Goal: Check status: Check status

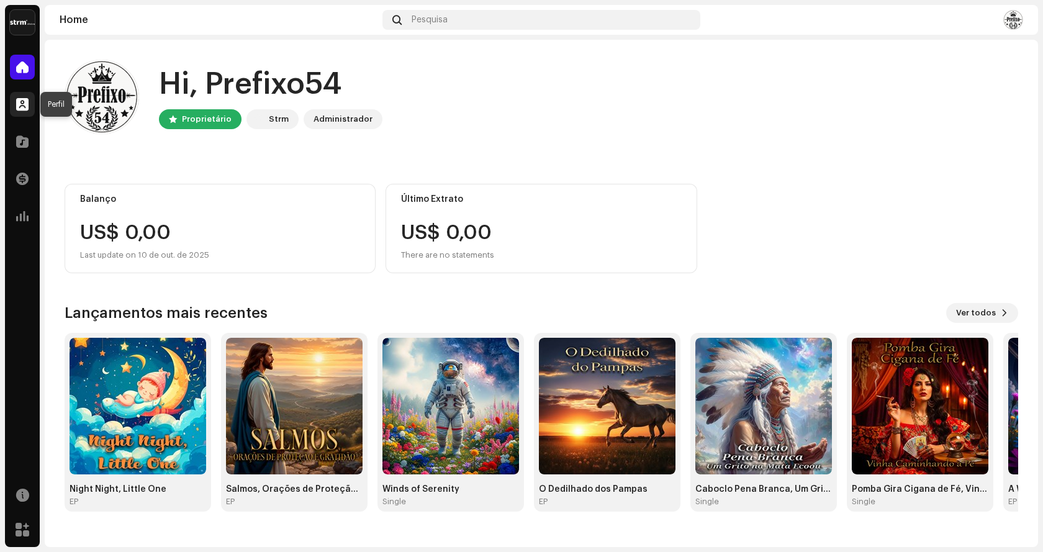
click at [25, 111] on div at bounding box center [22, 104] width 25 height 25
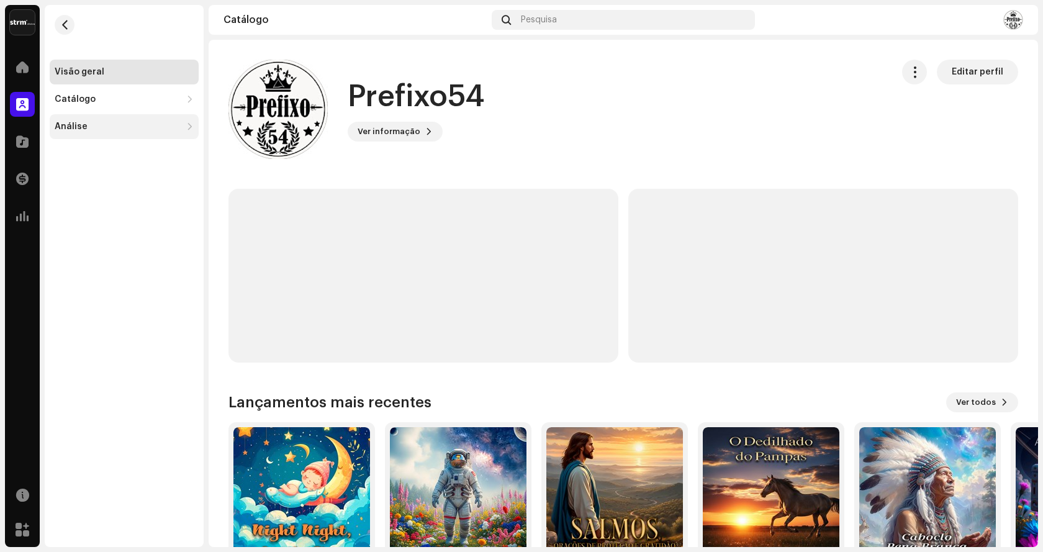
click at [88, 131] on div "Análise" at bounding box center [118, 127] width 127 height 10
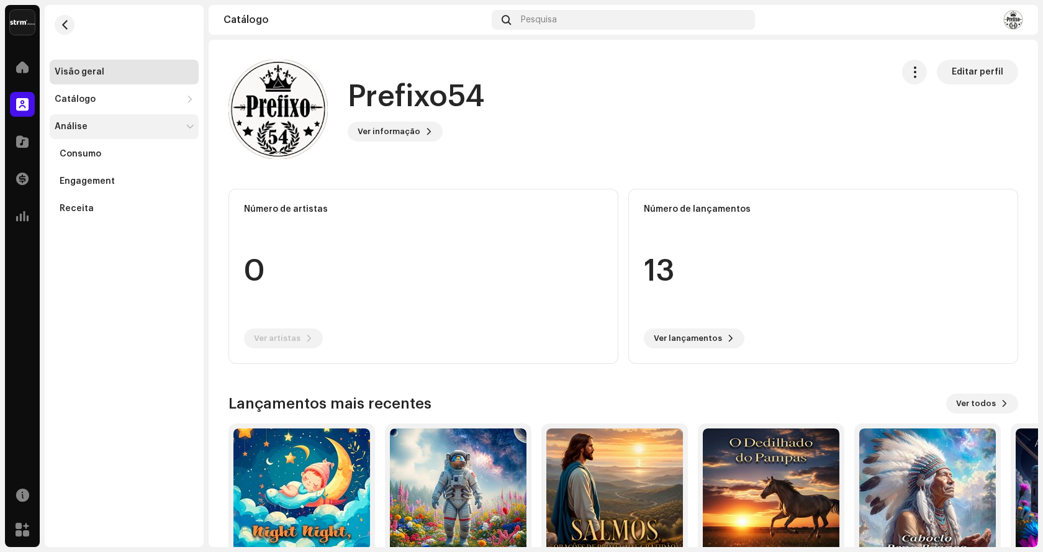
click at [72, 124] on div "Análise" at bounding box center [71, 127] width 33 height 10
click at [73, 124] on div "Análise" at bounding box center [71, 127] width 33 height 10
click at [89, 153] on div "Consumo" at bounding box center [81, 154] width 42 height 10
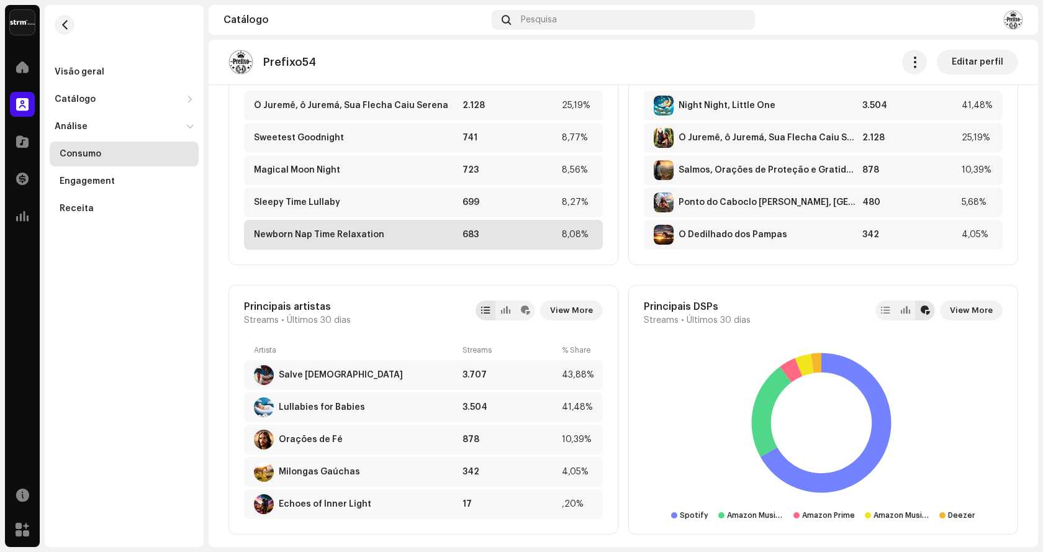
scroll to position [559, 0]
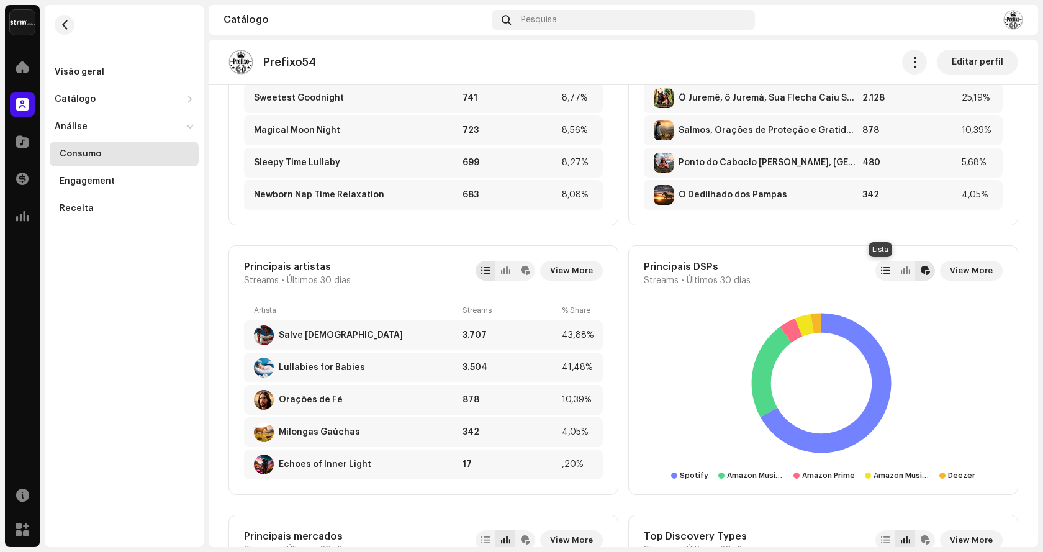
click at [877, 276] on div at bounding box center [886, 271] width 20 height 20
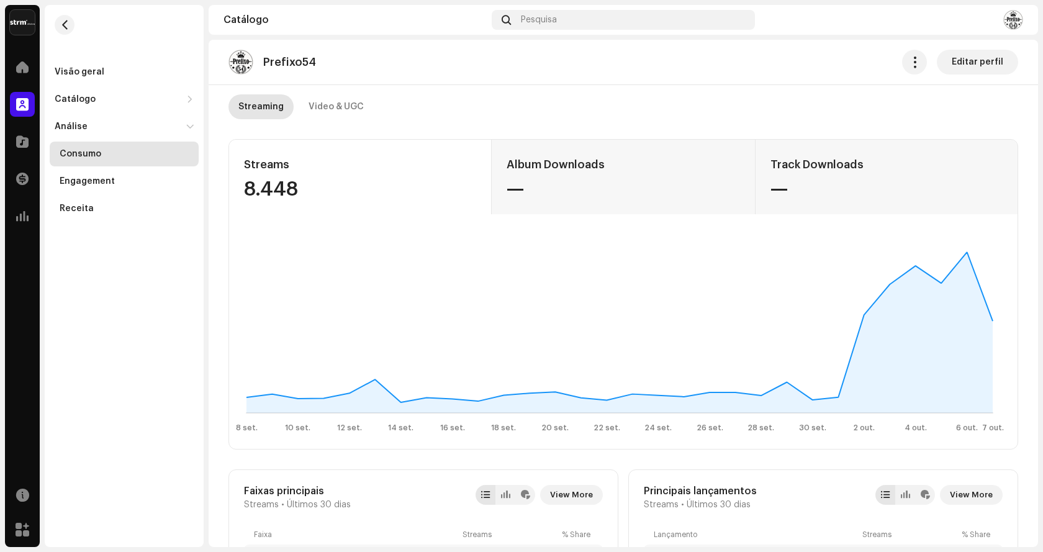
scroll to position [0, 0]
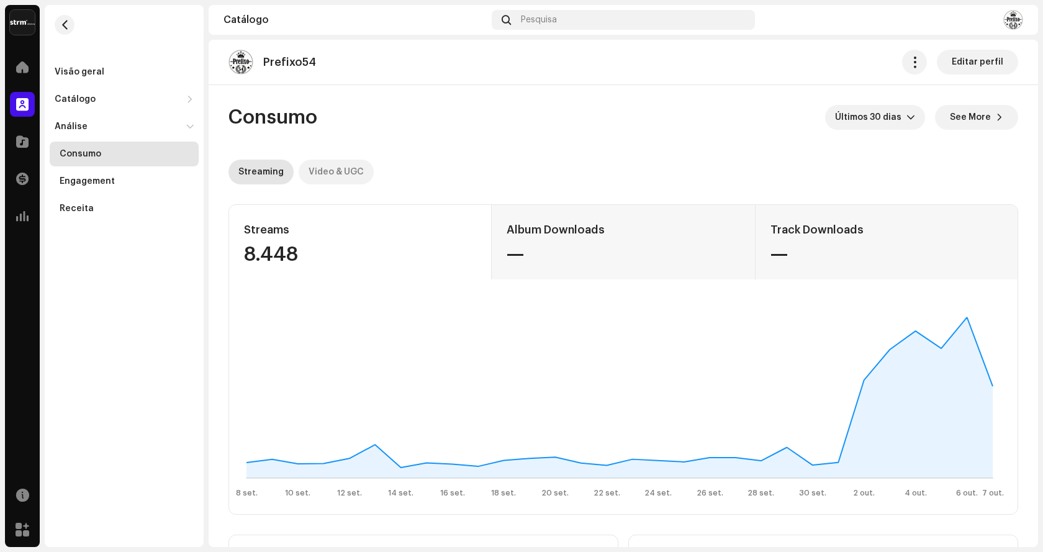
click at [341, 169] on div "Video & UGC" at bounding box center [336, 172] width 55 height 25
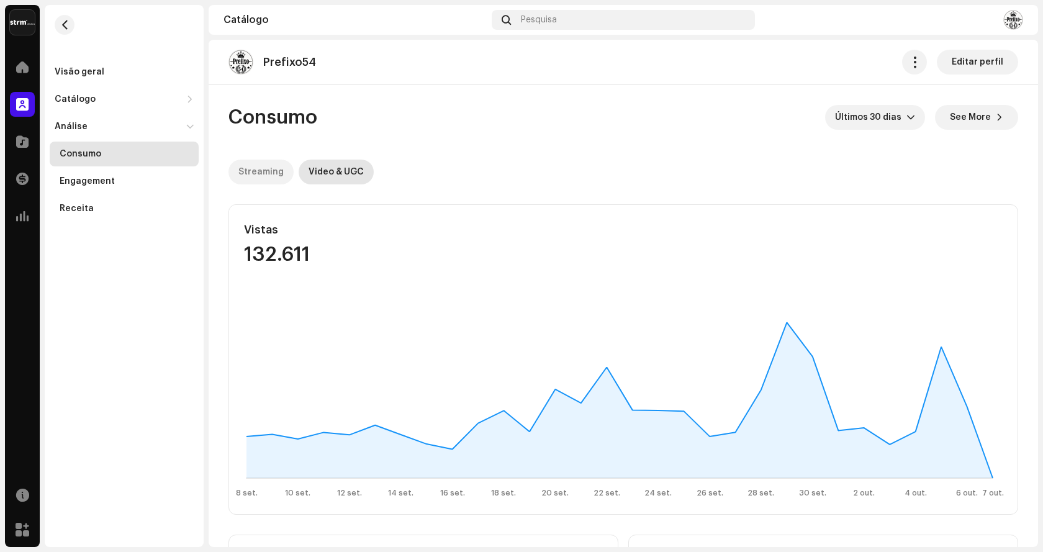
click at [255, 173] on div "Streaming" at bounding box center [260, 172] width 45 height 25
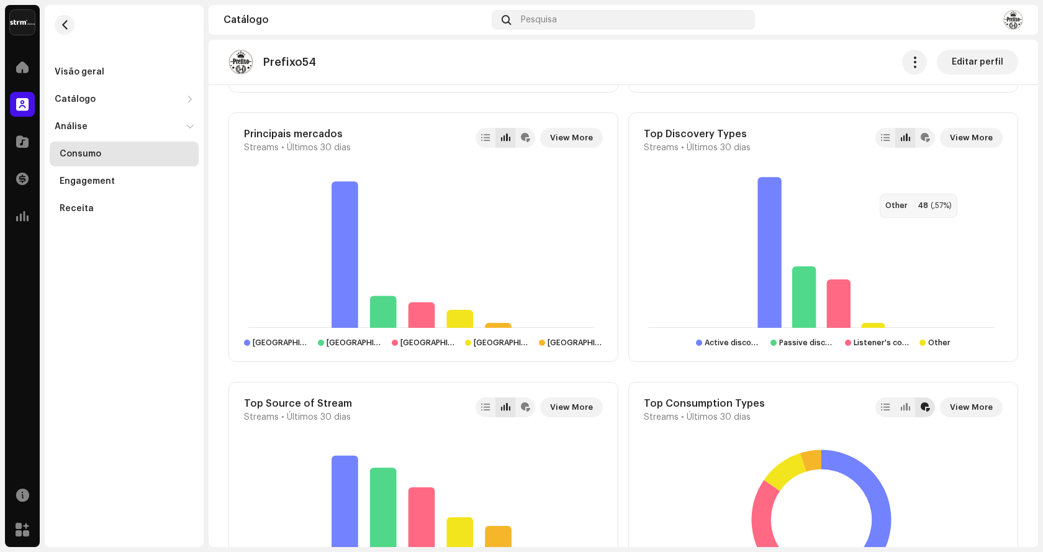
scroll to position [870, 0]
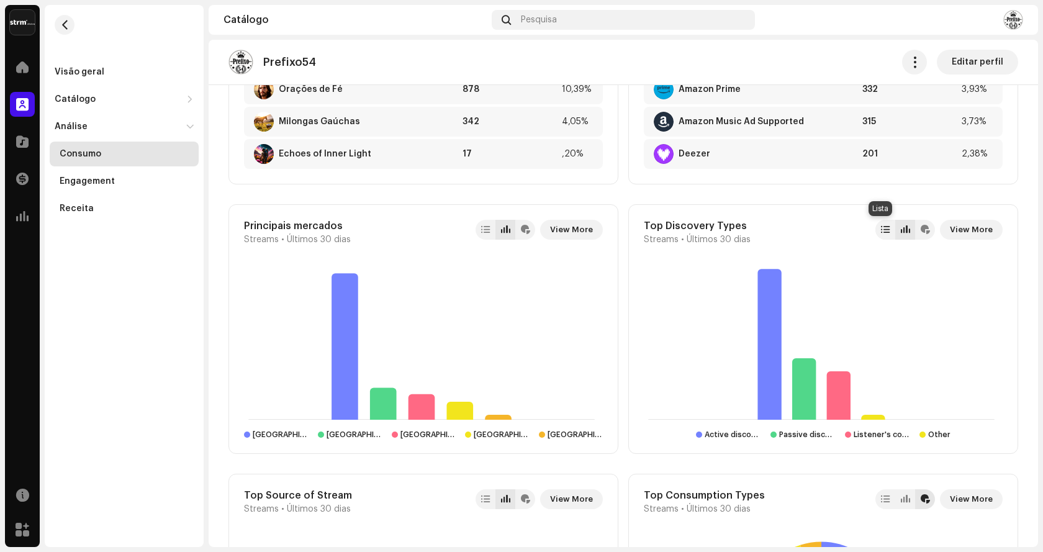
click at [886, 229] on div at bounding box center [886, 230] width 20 height 20
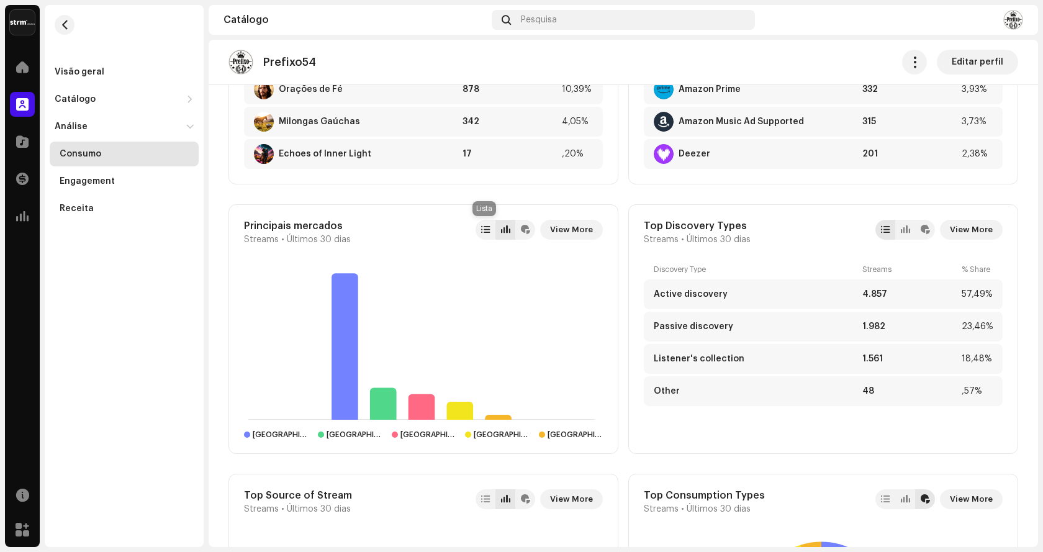
click at [476, 237] on div at bounding box center [486, 230] width 20 height 20
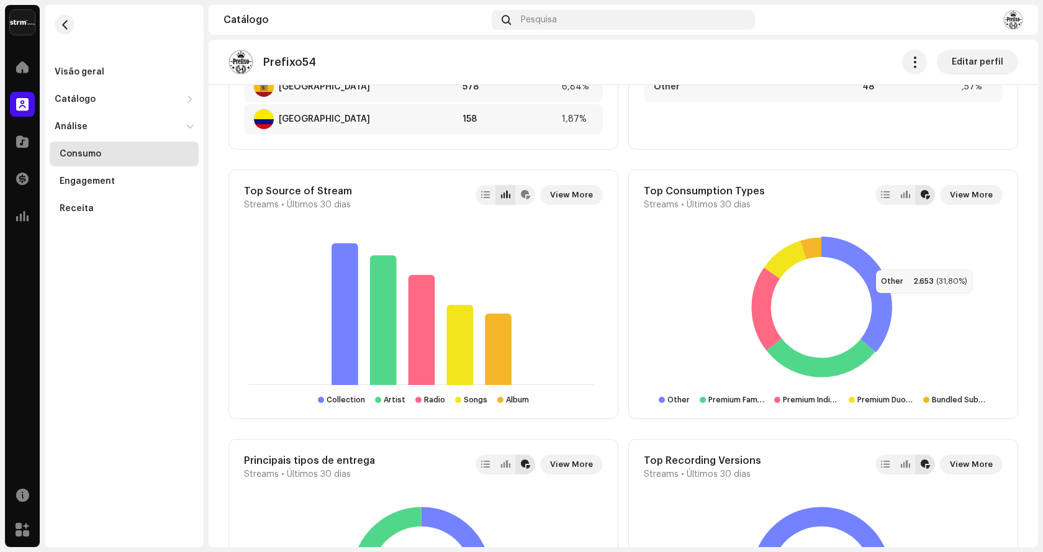
scroll to position [1180, 0]
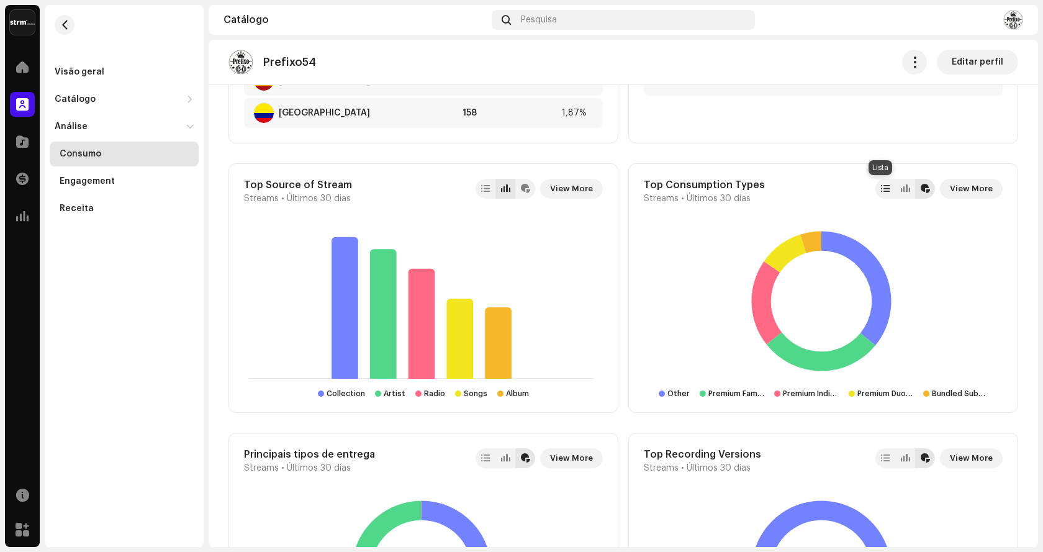
click at [881, 193] on div at bounding box center [885, 189] width 9 height 10
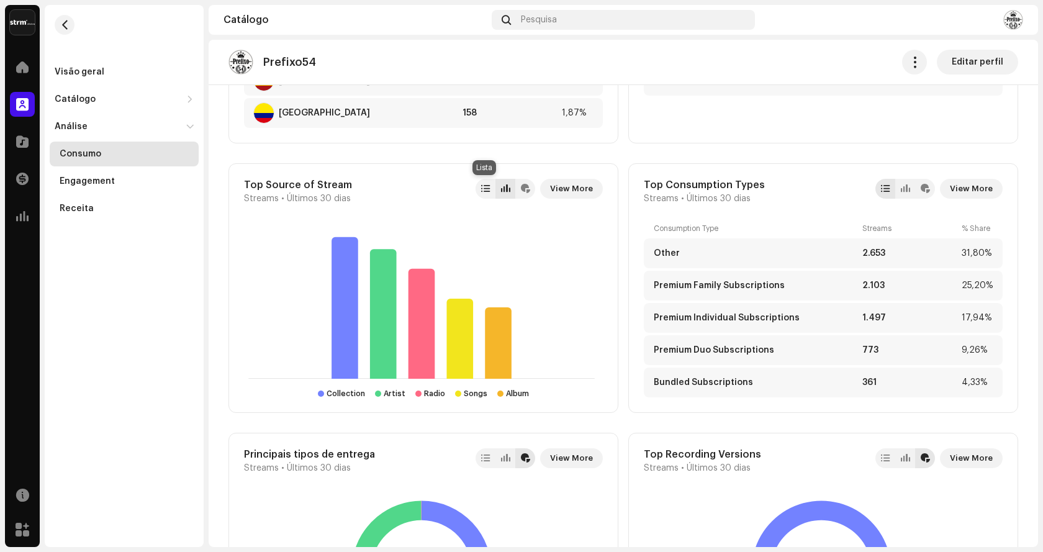
click at [484, 194] on div at bounding box center [486, 189] width 20 height 20
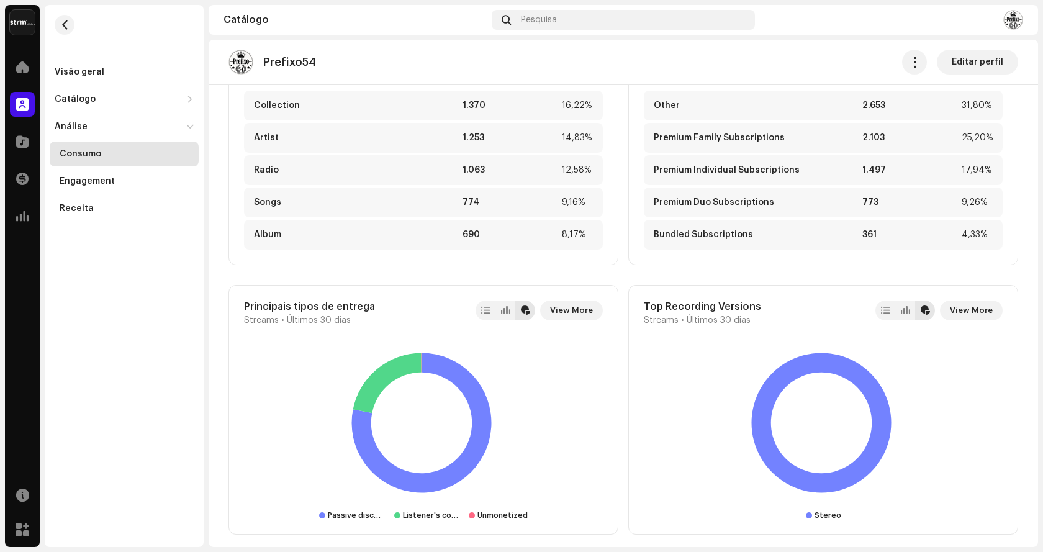
scroll to position [1335, 0]
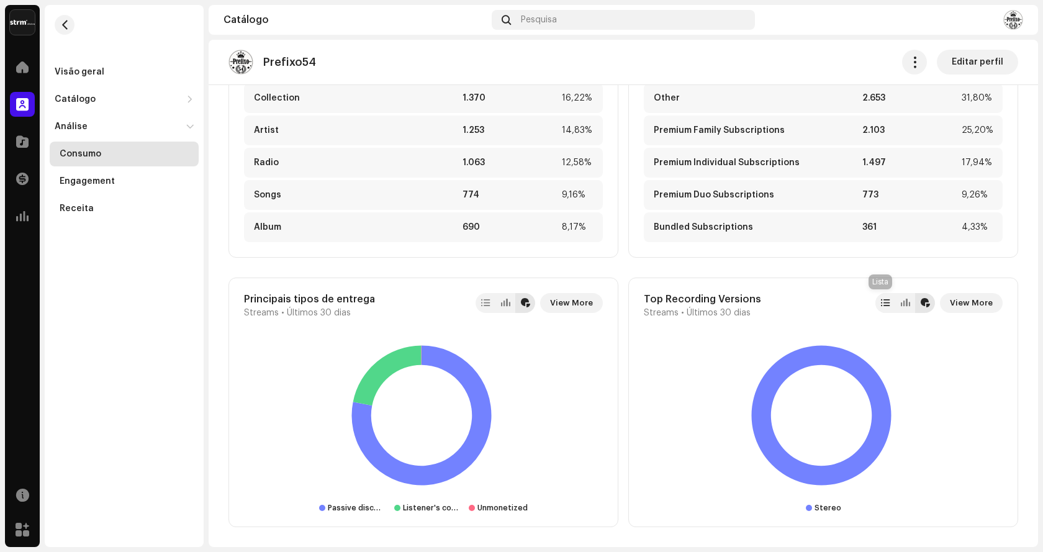
click at [887, 298] on div at bounding box center [886, 303] width 20 height 20
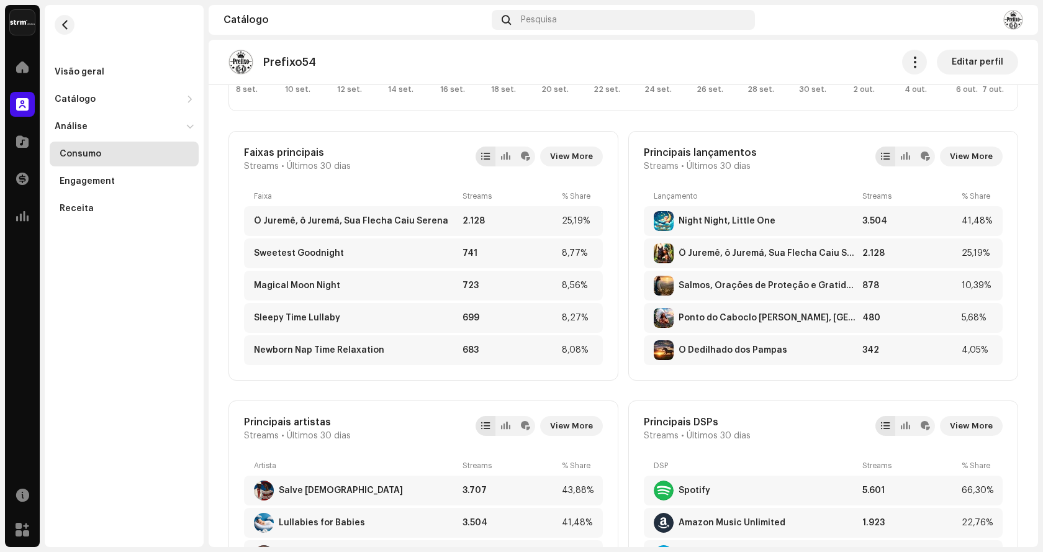
scroll to position [342, 0]
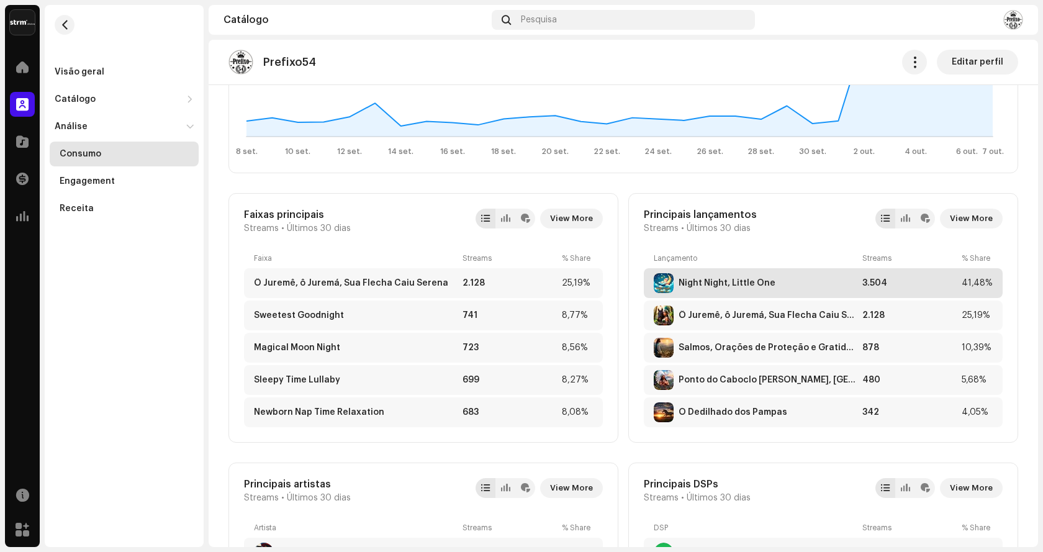
click at [737, 279] on div "Night Night, Little One" at bounding box center [727, 283] width 97 height 10
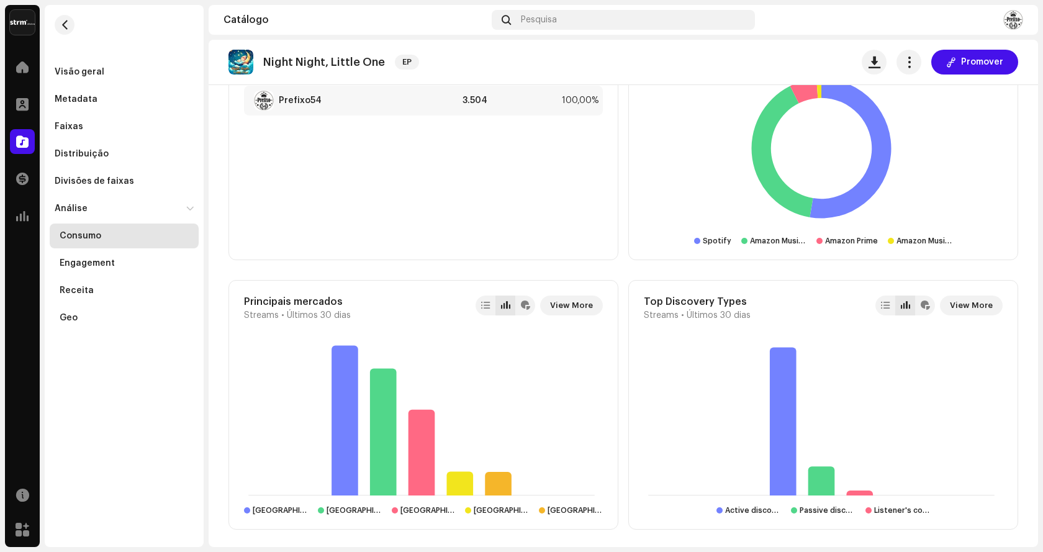
scroll to position [683, 0]
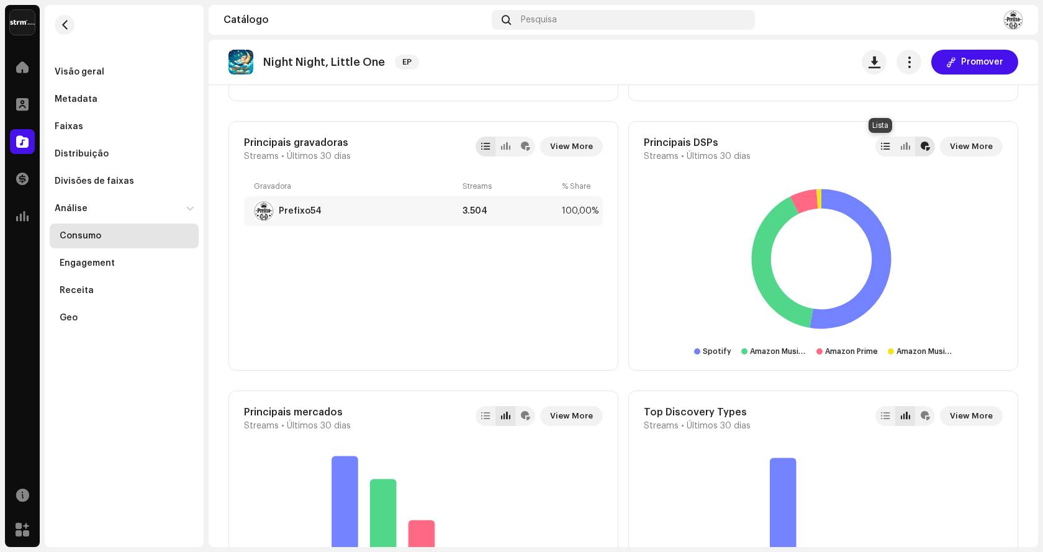
click at [886, 146] on div at bounding box center [886, 147] width 20 height 20
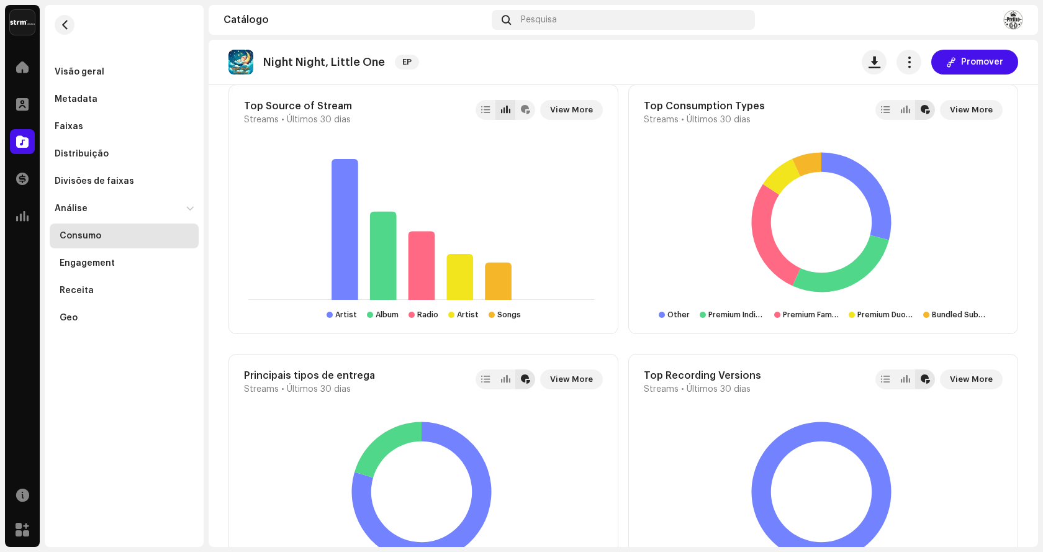
scroll to position [1335, 0]
